Goal: Task Accomplishment & Management: Manage account settings

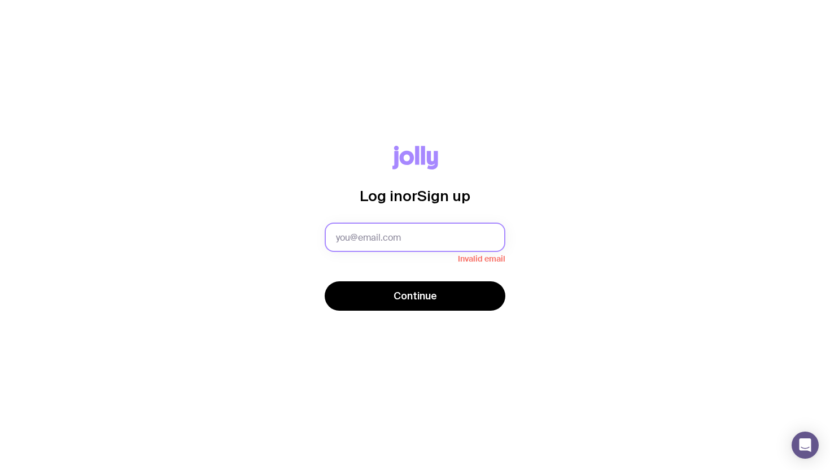
click at [430, 232] on input "text" at bounding box center [415, 237] width 181 height 29
type input "[PERSON_NAME][EMAIL_ADDRESS][DOMAIN_NAME]"
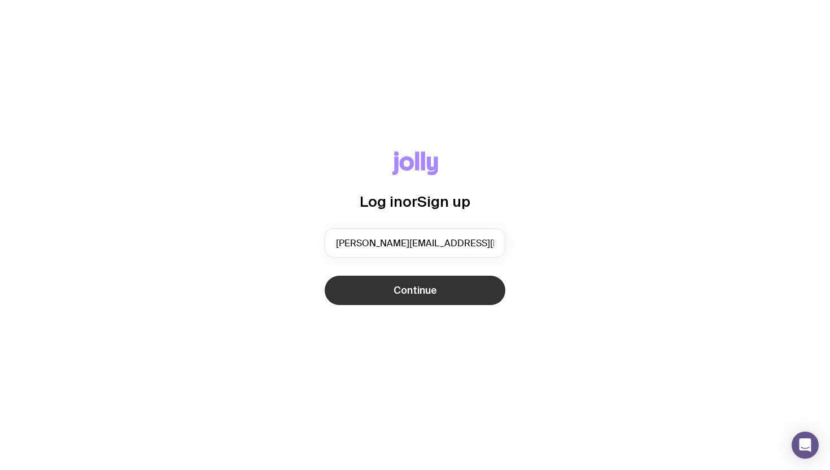
click at [414, 300] on button "Continue" at bounding box center [415, 290] width 181 height 29
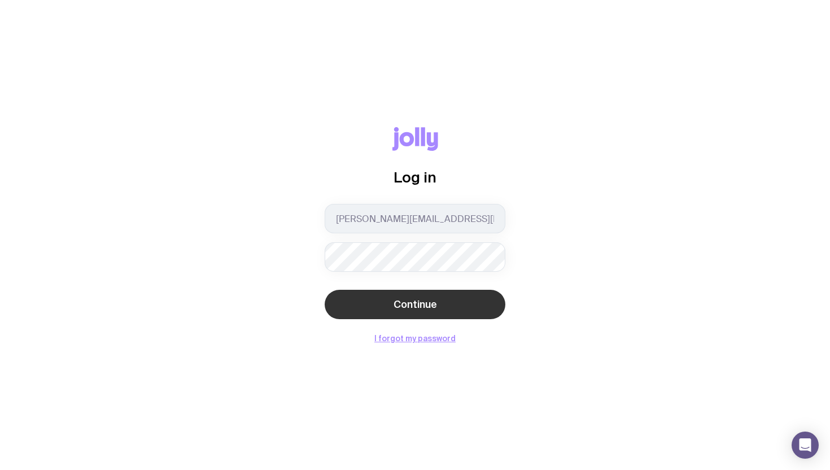
click at [428, 300] on span "Continue" at bounding box center [415, 305] width 43 height 14
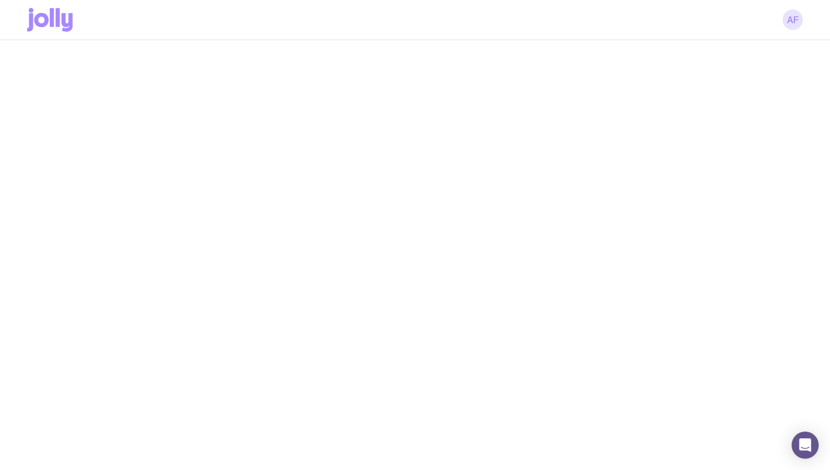
click at [790, 24] on link "AF" at bounding box center [793, 20] width 20 height 20
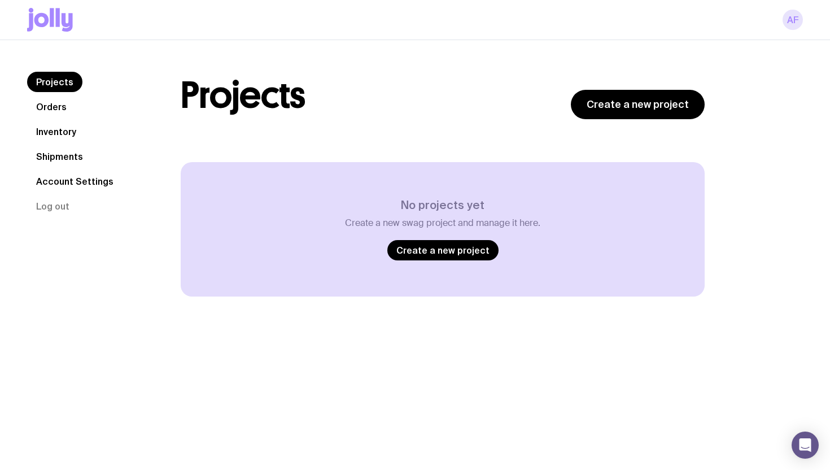
click at [787, 15] on link "AF" at bounding box center [793, 20] width 20 height 20
